Goal: Task Accomplishment & Management: Use online tool/utility

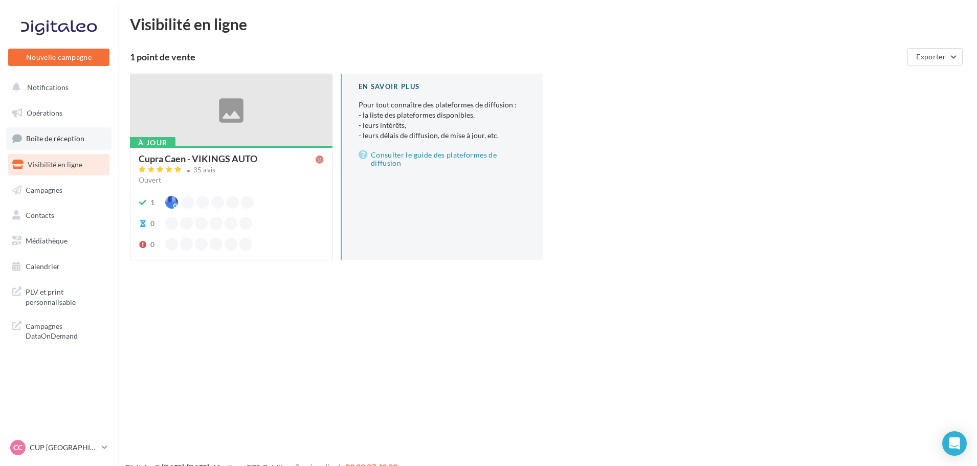
click at [77, 141] on span "Boîte de réception" at bounding box center [55, 138] width 58 height 9
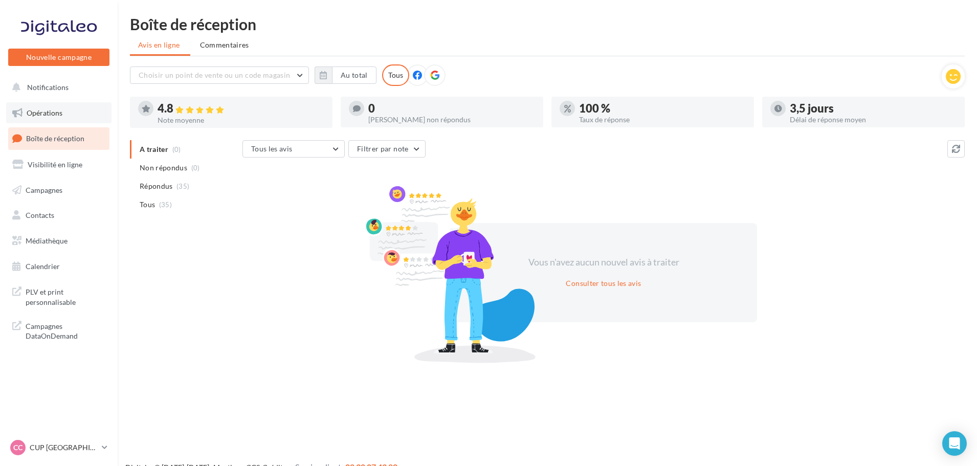
click at [55, 119] on link "Opérations" at bounding box center [58, 112] width 105 height 21
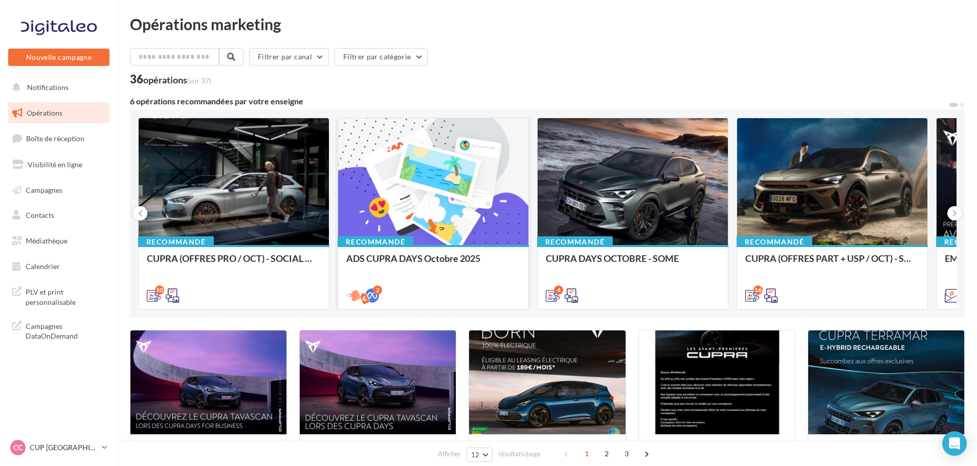
click at [453, 214] on div at bounding box center [433, 182] width 190 height 128
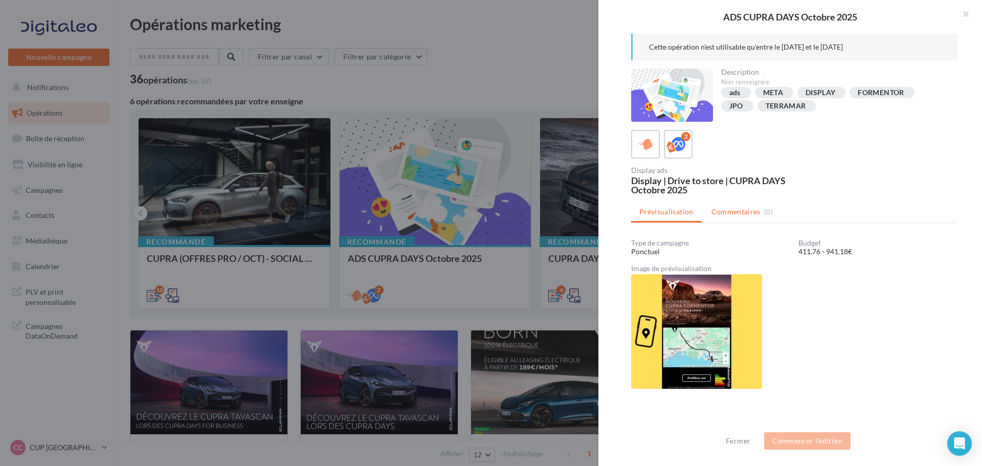
click at [734, 213] on span "Commentaires" at bounding box center [735, 212] width 49 height 10
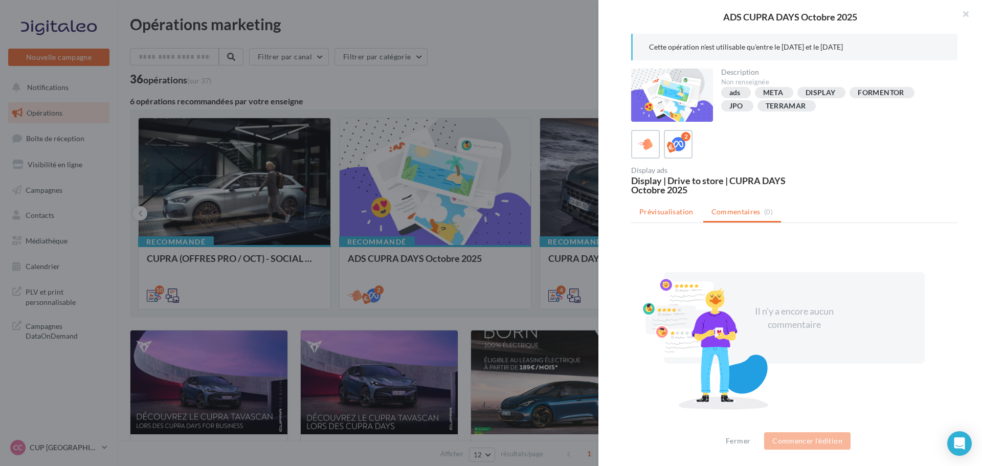
click at [667, 218] on li "Prévisualisation" at bounding box center [666, 212] width 71 height 18
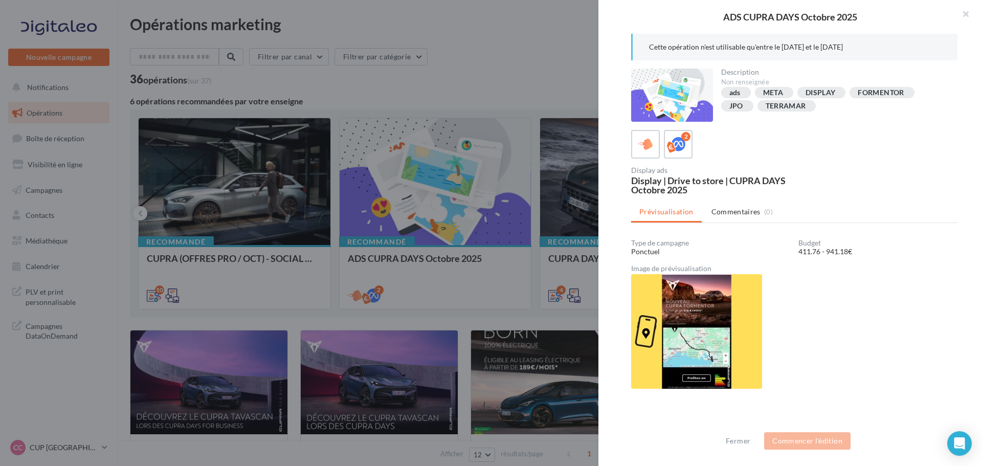
click at [693, 306] on img at bounding box center [696, 331] width 131 height 115
click at [676, 144] on icon at bounding box center [678, 144] width 15 height 15
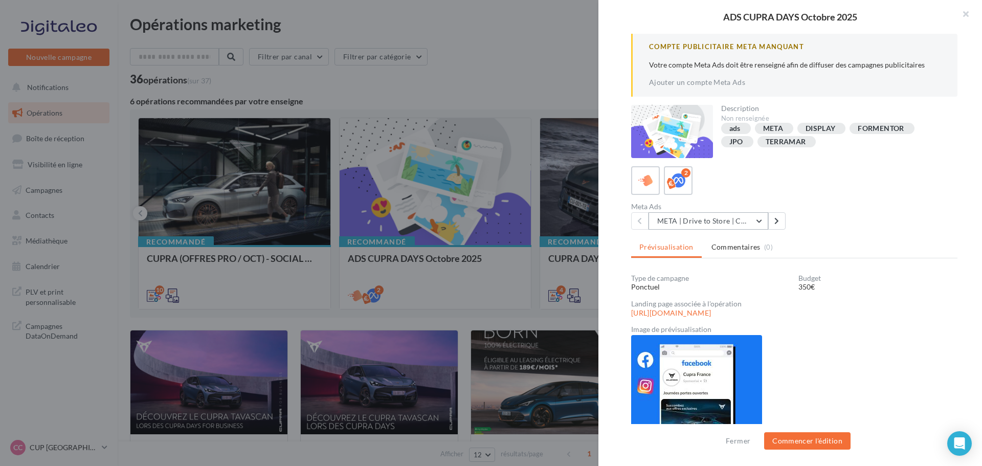
click at [719, 222] on button "META | Drive to Store | CUPRA DAYS Octobre 2025" at bounding box center [708, 220] width 120 height 17
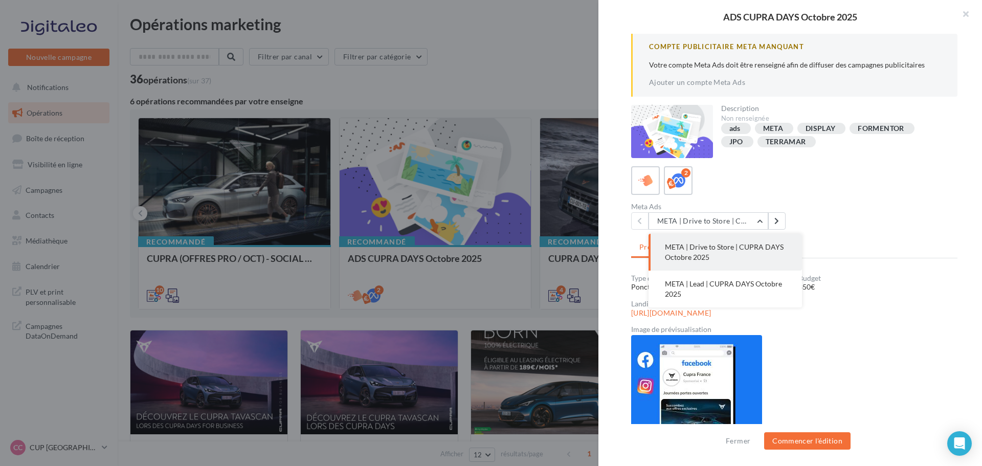
click at [892, 382] on div "Type de campagne Ponctuel Budget 350€ Landing page associée à l'opération [URL]…" at bounding box center [794, 390] width 326 height 231
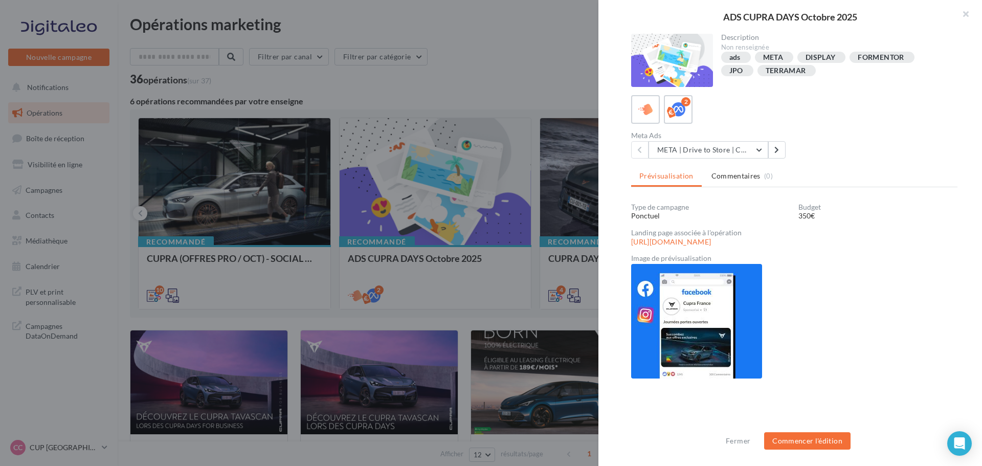
scroll to position [72, 0]
click at [726, 145] on button "META | Drive to Store | CUPRA DAYS Octobre 2025" at bounding box center [708, 148] width 120 height 17
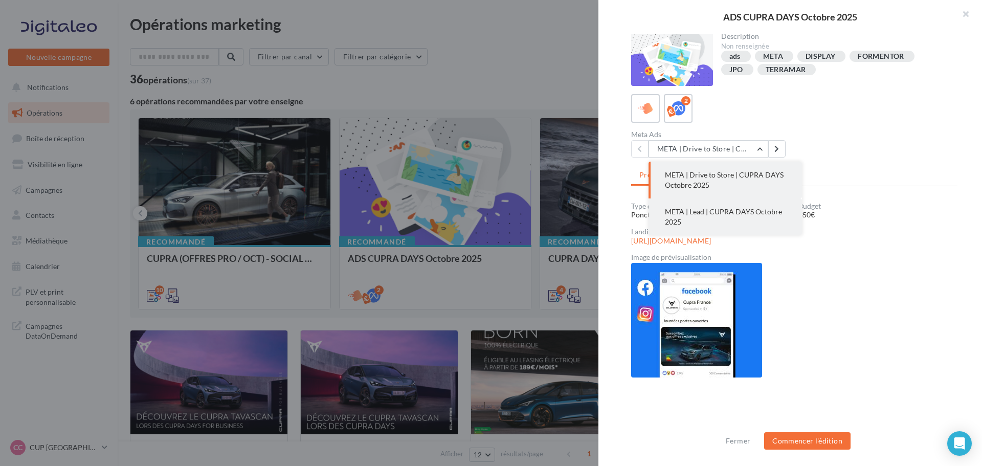
click at [720, 215] on span "META | Lead | CUPRA DAYS Octobre 2025" at bounding box center [723, 216] width 117 height 19
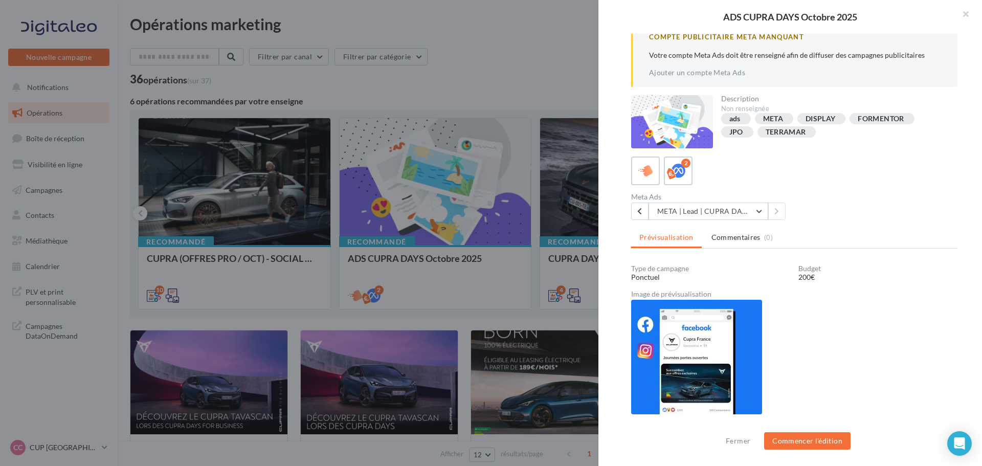
scroll to position [0, 0]
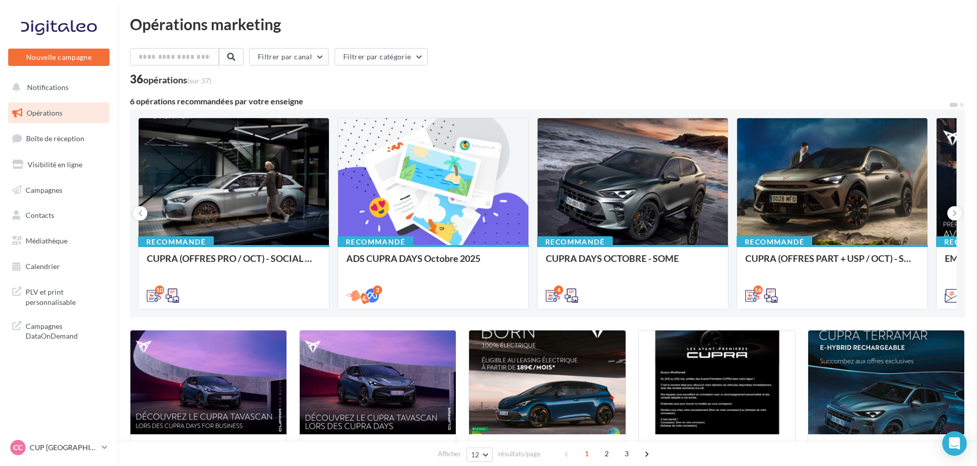
click at [634, 218] on div at bounding box center [632, 182] width 190 height 128
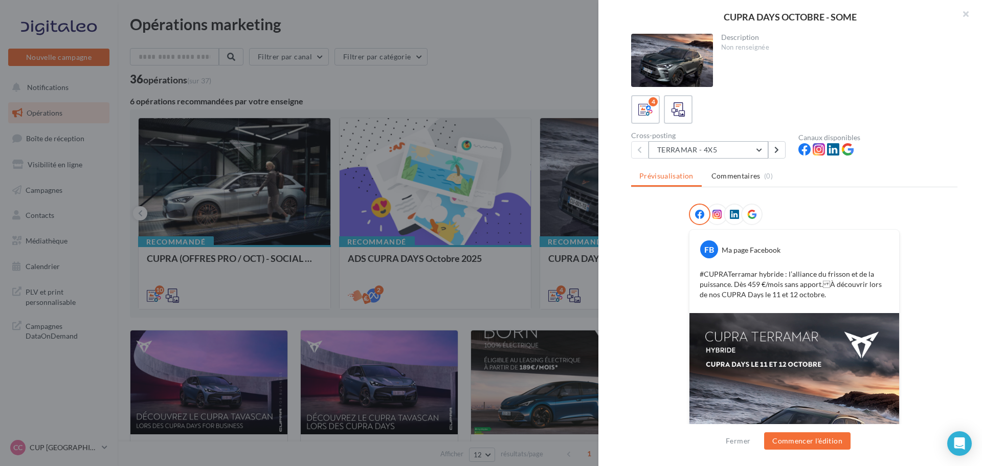
click at [754, 151] on button "TERRAMAR - 4X5" at bounding box center [708, 149] width 120 height 17
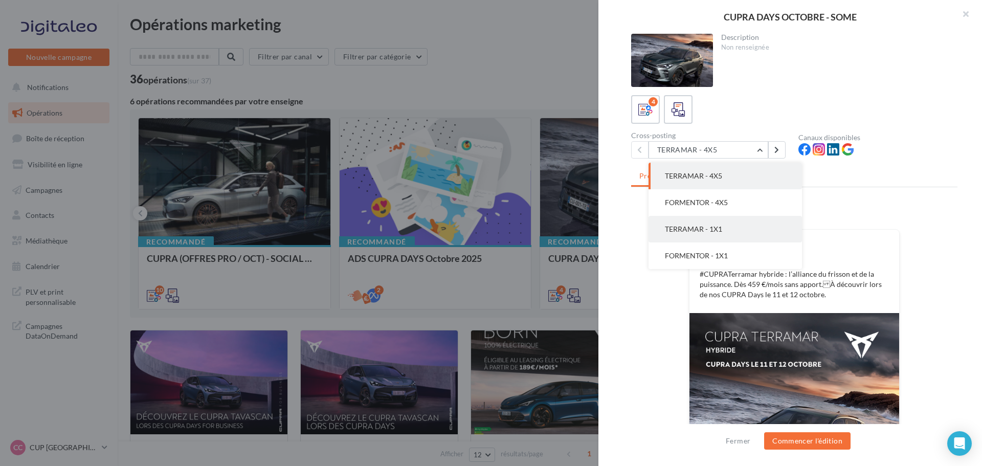
click at [727, 233] on button "TERRAMAR - 1X1" at bounding box center [724, 229] width 153 height 27
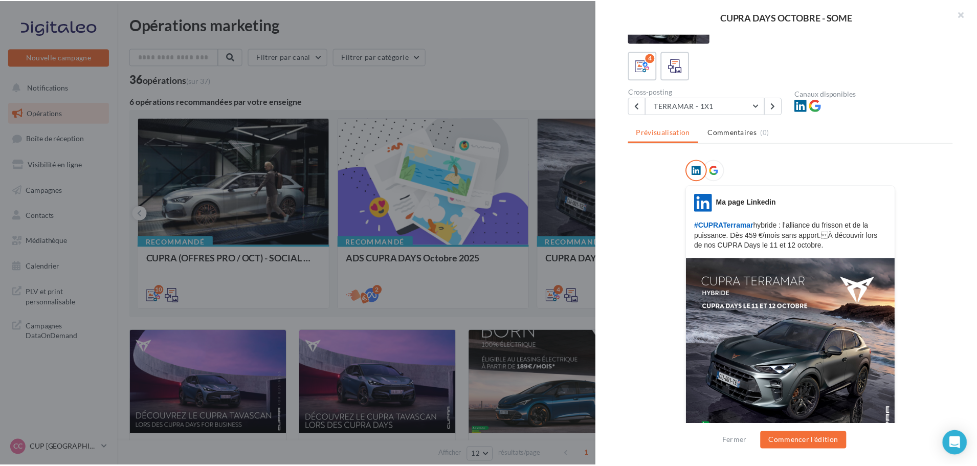
scroll to position [102, 0]
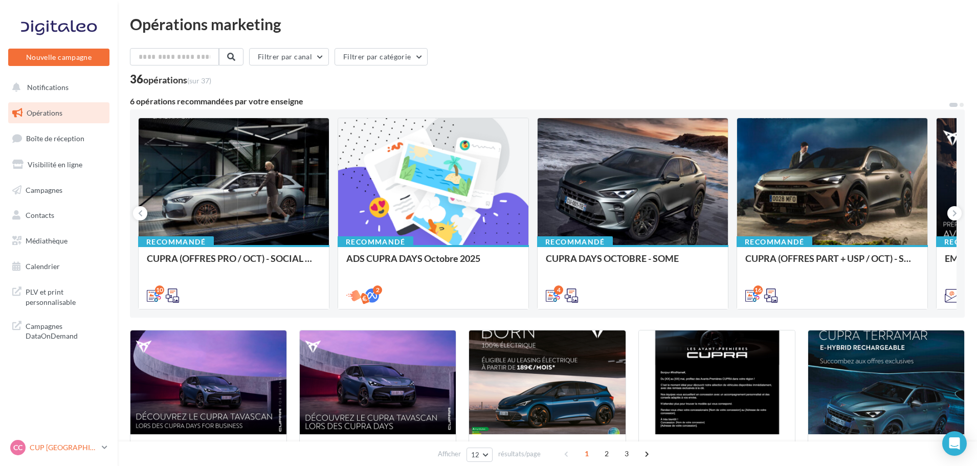
click at [57, 446] on p "CUP [GEOGRAPHIC_DATA]" at bounding box center [64, 447] width 68 height 10
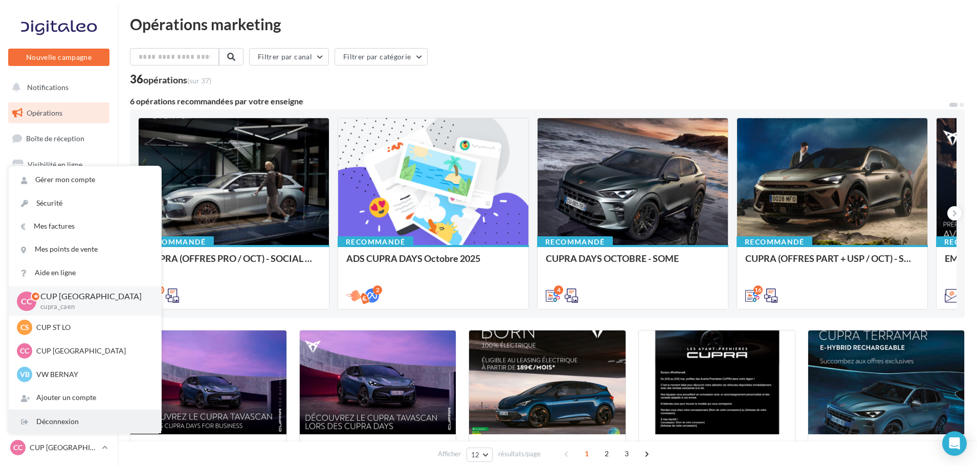
click at [61, 431] on div "Déconnexion" at bounding box center [85, 421] width 152 height 23
